Goal: Complete application form

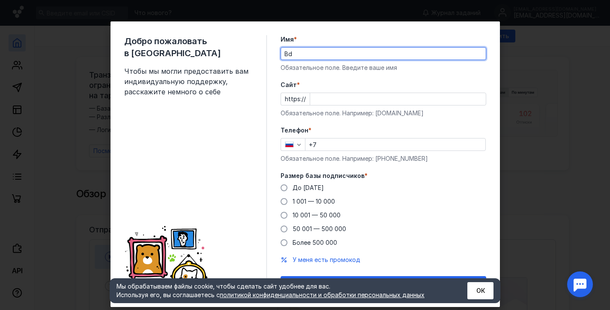
type input "B"
type input "[PERSON_NAME]"
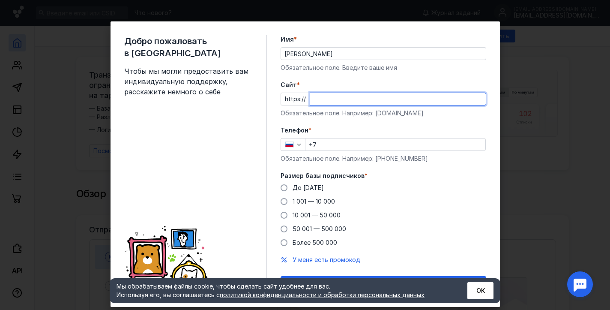
click at [478, 102] on input "Cайт *" at bounding box center [398, 99] width 176 height 12
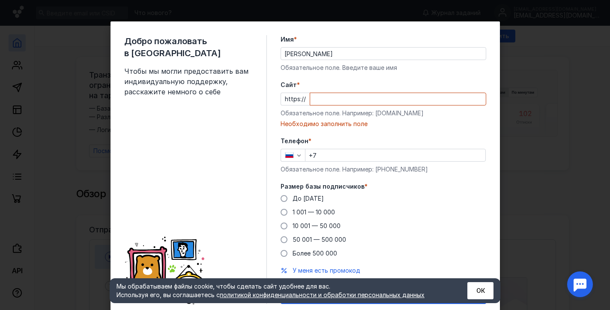
click at [349, 115] on div "Обязательное поле. Например: [DOMAIN_NAME]" at bounding box center [383, 113] width 206 height 9
click at [387, 115] on div "Обязательное поле. Например: [DOMAIN_NAME]" at bounding box center [383, 113] width 206 height 9
copy div "[DOMAIN_NAME]"
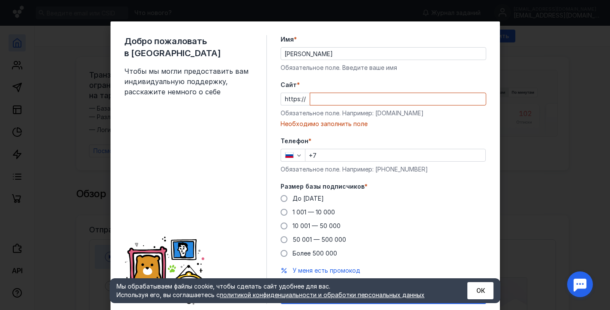
click at [321, 98] on input "Cайт *" at bounding box center [398, 99] width 176 height 12
paste input "[DOMAIN_NAME]"
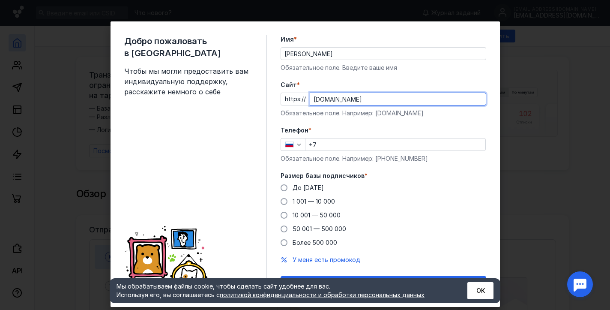
type input "[DOMAIN_NAME]"
click at [339, 145] on input "+7" at bounding box center [395, 144] width 180 height 12
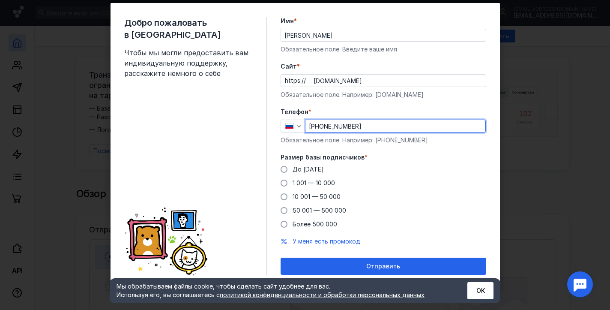
scroll to position [18, 0]
type input "[PHONE_NUMBER]"
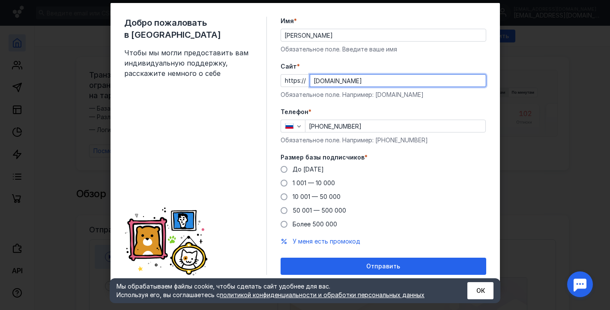
drag, startPoint x: 354, startPoint y: 79, endPoint x: 313, endPoint y: 75, distance: 40.9
click at [313, 75] on input "[DOMAIN_NAME]" at bounding box center [398, 80] width 176 height 12
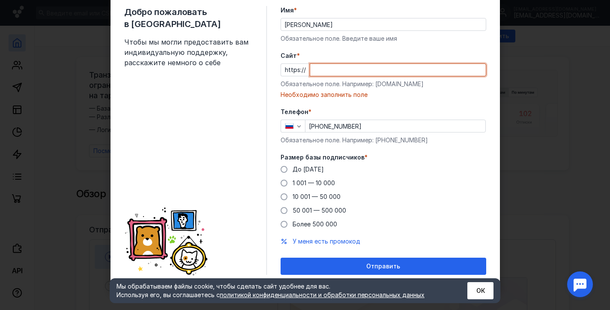
scroll to position [29, 0]
click at [287, 170] on label "До [DATE]" at bounding box center [301, 169] width 43 height 9
click at [0, 0] on input "До [DATE]" at bounding box center [0, 0] width 0 height 0
click at [591, 175] on div "Добро пожаловать в Sendsay Чтобы мы могли предоставить вам индивидуальную подде…" at bounding box center [305, 155] width 610 height 310
click at [349, 71] on input "Cайт *" at bounding box center [398, 70] width 176 height 12
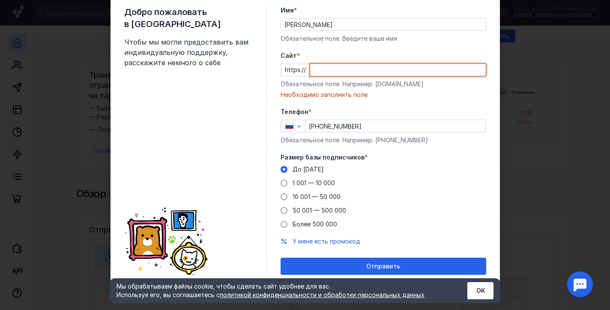
paste input "[URL][DOMAIN_NAME]"
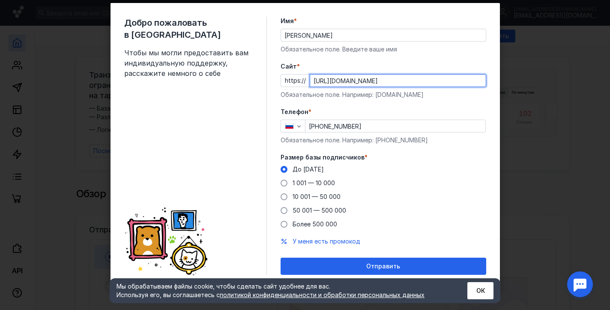
scroll to position [18, 0]
click at [329, 80] on input "[URL][DOMAIN_NAME]" at bounding box center [398, 80] width 176 height 12
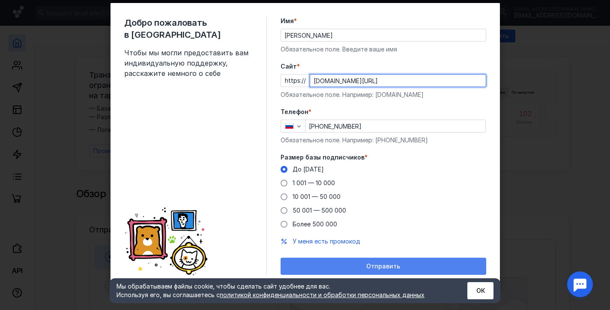
type input "[DOMAIN_NAME][URL]"
click at [388, 265] on span "Отправить" at bounding box center [383, 265] width 34 height 7
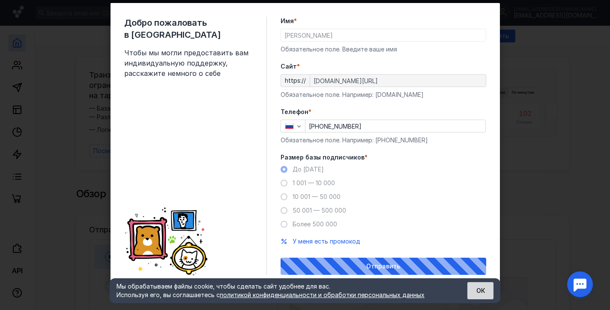
click at [471, 287] on button "ОК" at bounding box center [480, 290] width 26 height 17
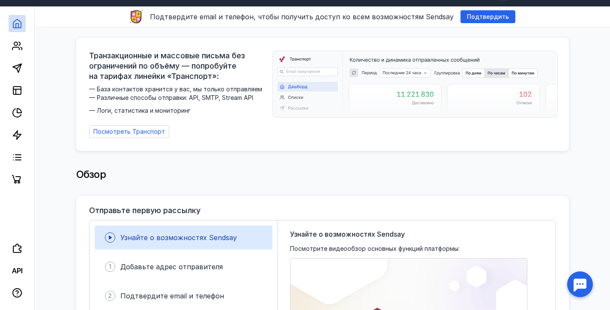
scroll to position [0, 0]
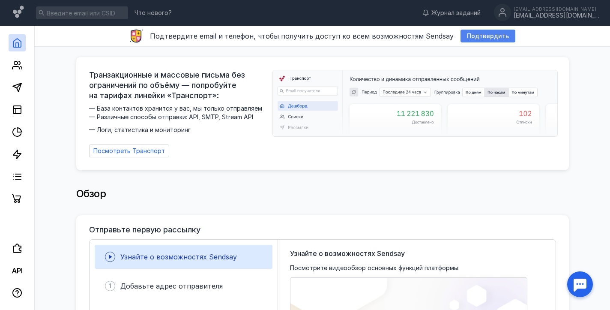
click at [489, 40] on div "Подтвердить" at bounding box center [487, 36] width 55 height 13
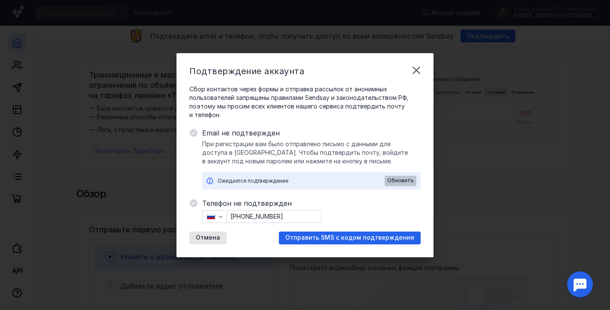
click at [405, 181] on span "Обновить" at bounding box center [400, 180] width 27 height 6
